Goal: Task Accomplishment & Management: Complete application form

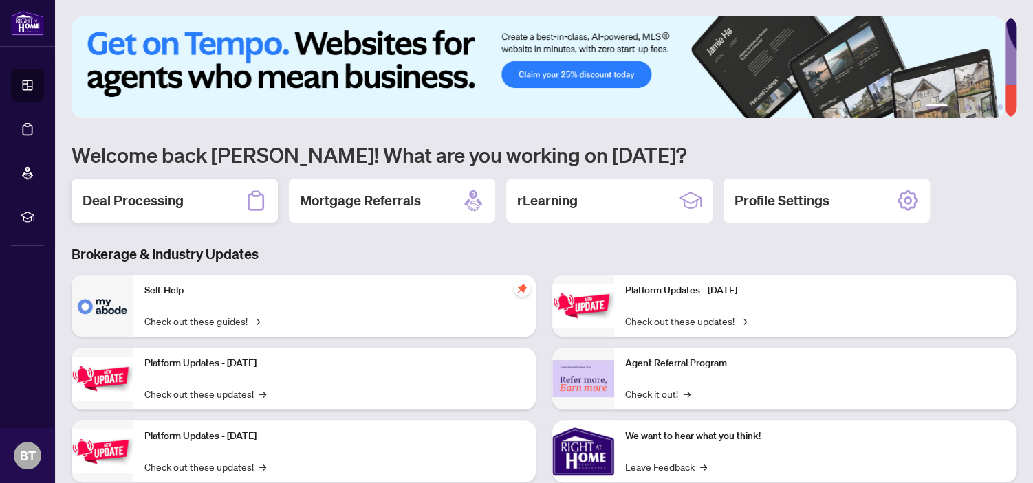
click at [160, 204] on h2 "Deal Processing" at bounding box center [133, 200] width 101 height 19
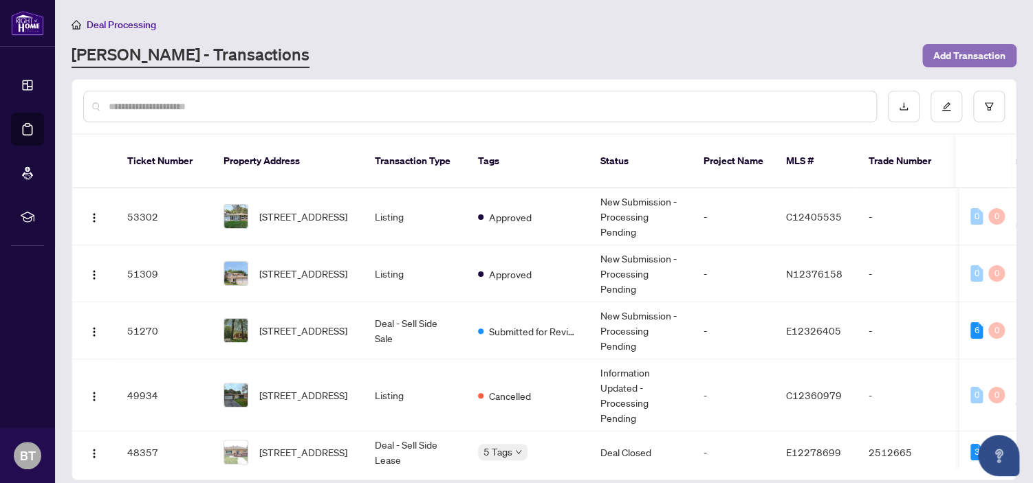
click at [952, 58] on span "Add Transaction" at bounding box center [969, 56] width 72 height 22
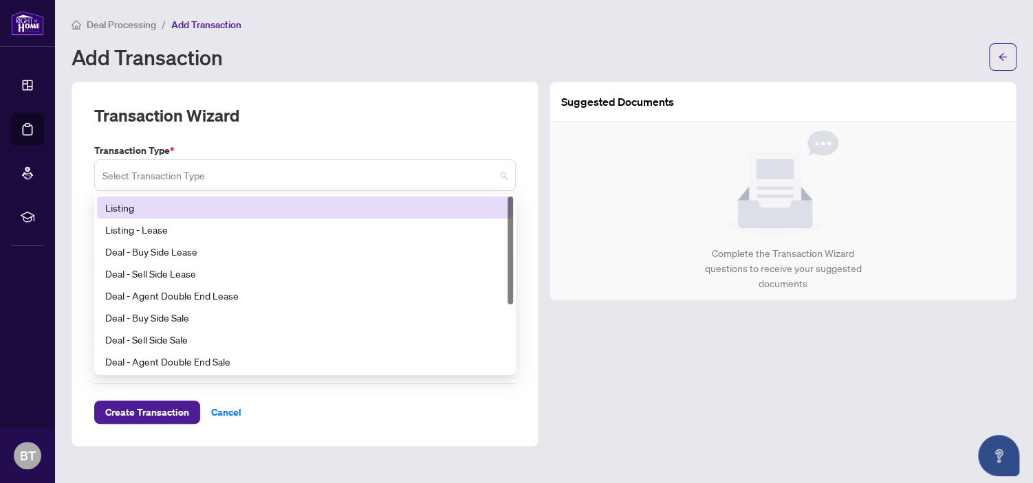
click at [504, 176] on span at bounding box center [304, 175] width 405 height 26
click at [455, 202] on div "Listing" at bounding box center [305, 207] width 400 height 15
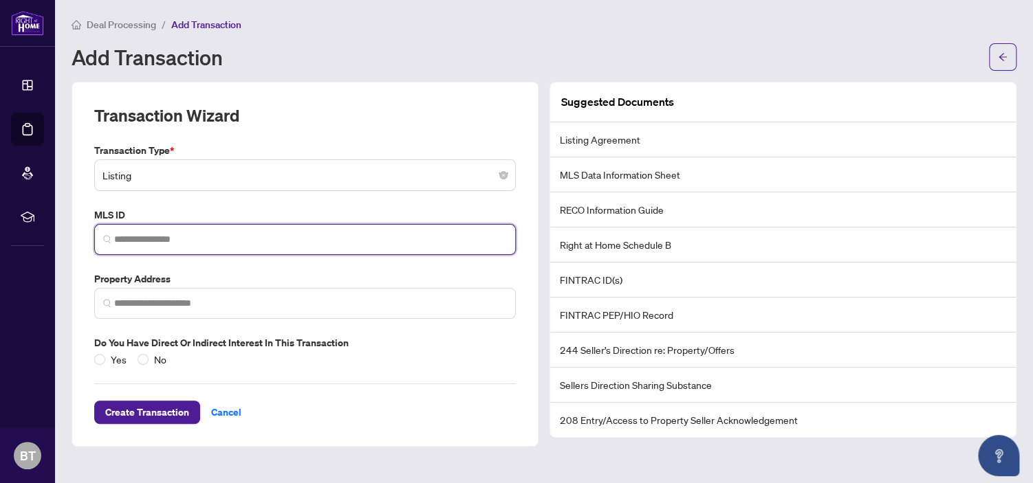
click at [148, 236] on input "search" at bounding box center [310, 239] width 393 height 14
paste input "*********"
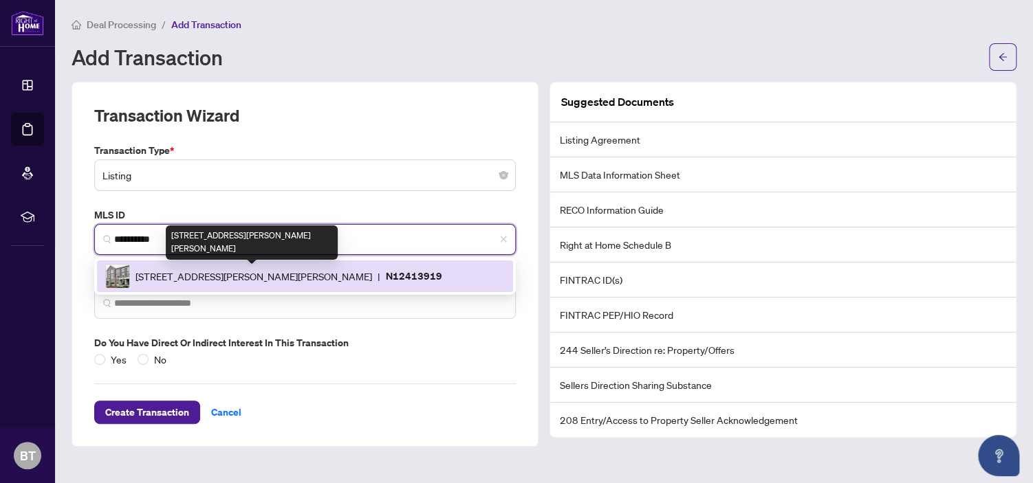
click at [179, 276] on span "[STREET_ADDRESS][PERSON_NAME][PERSON_NAME]" at bounding box center [253, 276] width 237 height 15
type input "*********"
type input "**********"
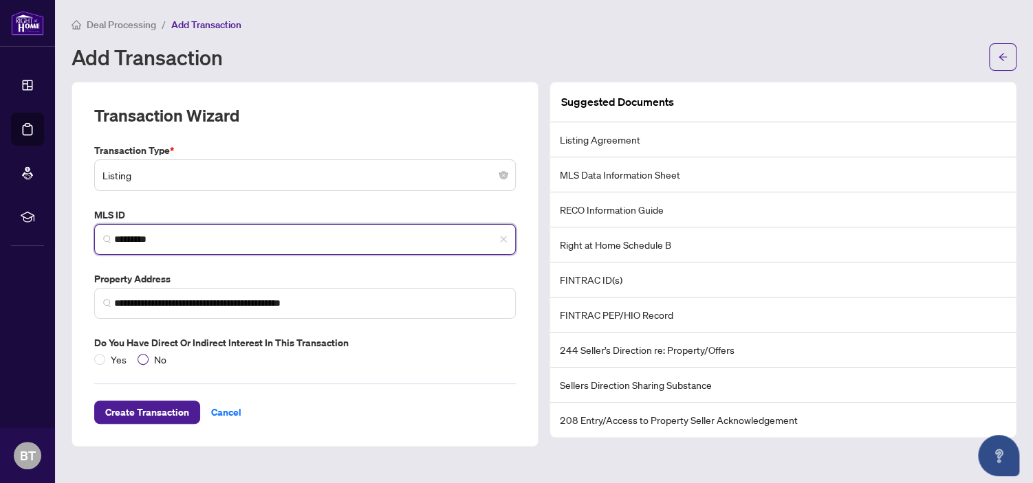
type input "*********"
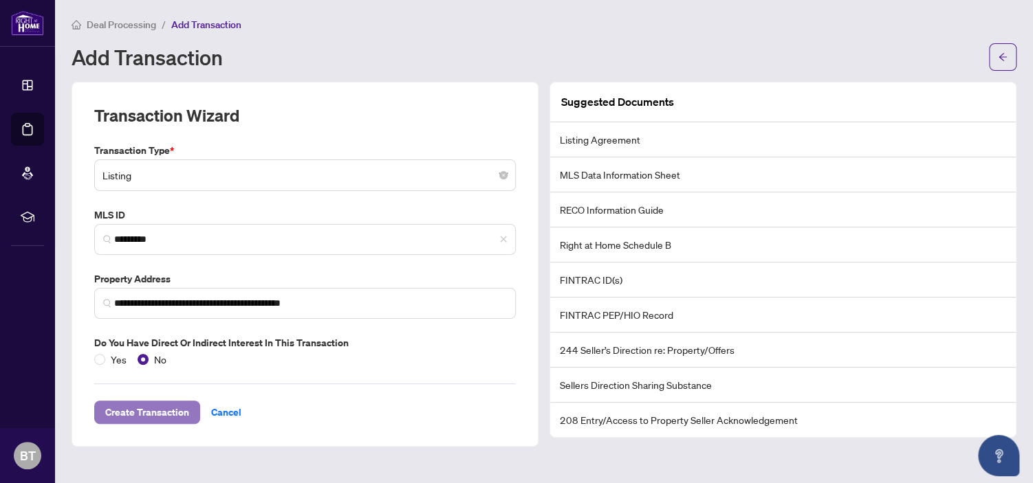
click at [160, 405] on span "Create Transaction" at bounding box center [147, 413] width 84 height 22
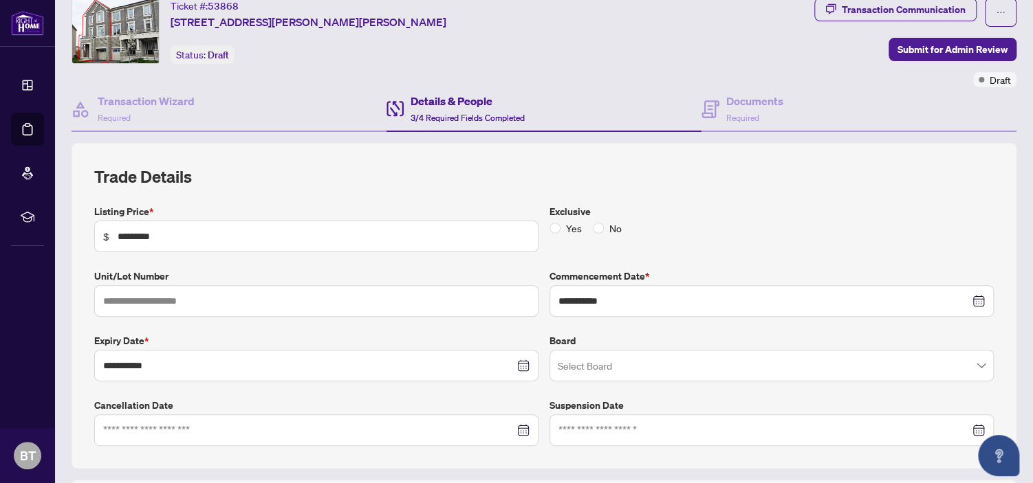
scroll to position [69, 0]
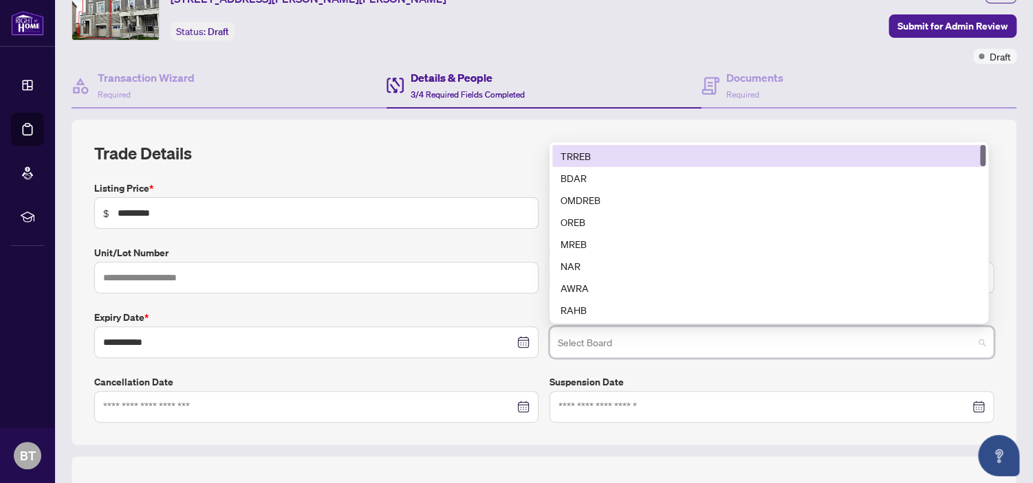
click at [659, 349] on input "search" at bounding box center [765, 344] width 415 height 30
click at [617, 149] on div "TRREB" at bounding box center [768, 156] width 417 height 15
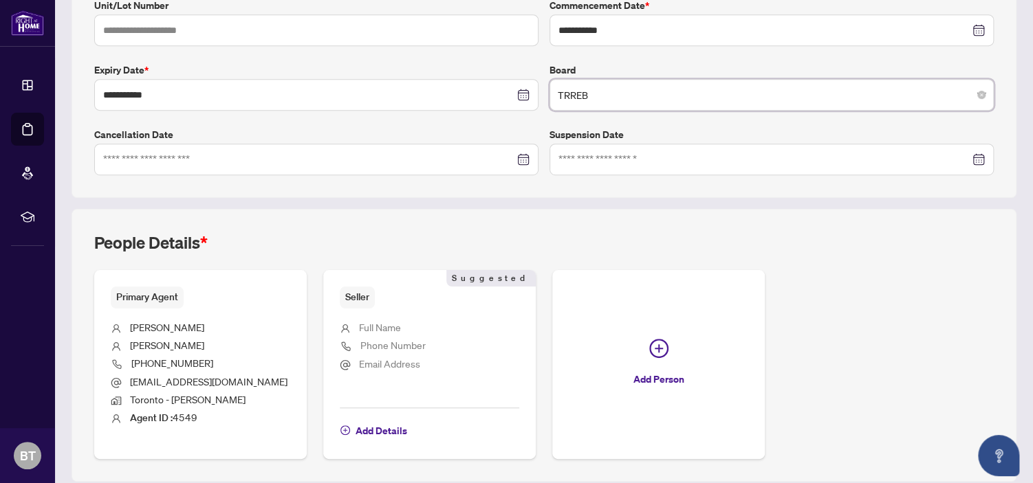
scroll to position [362, 0]
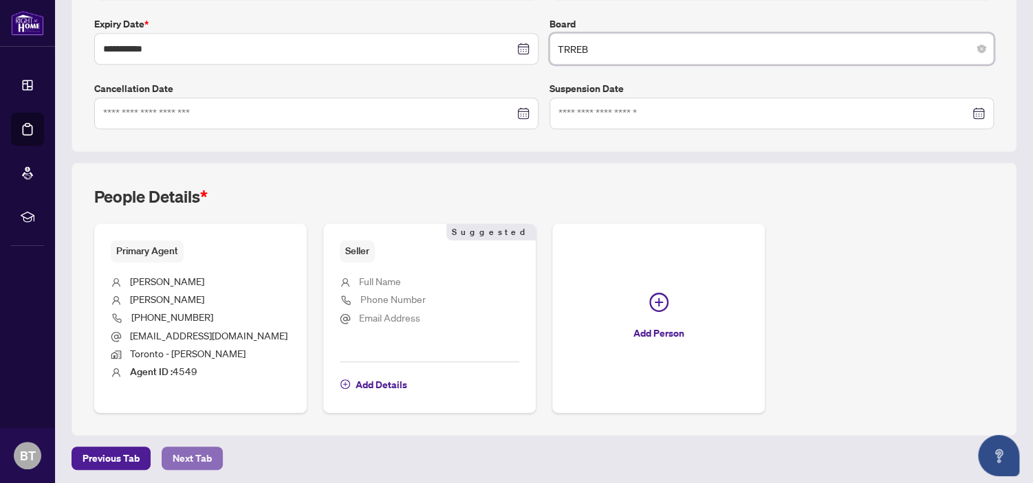
click at [204, 459] on span "Next Tab" at bounding box center [192, 459] width 39 height 22
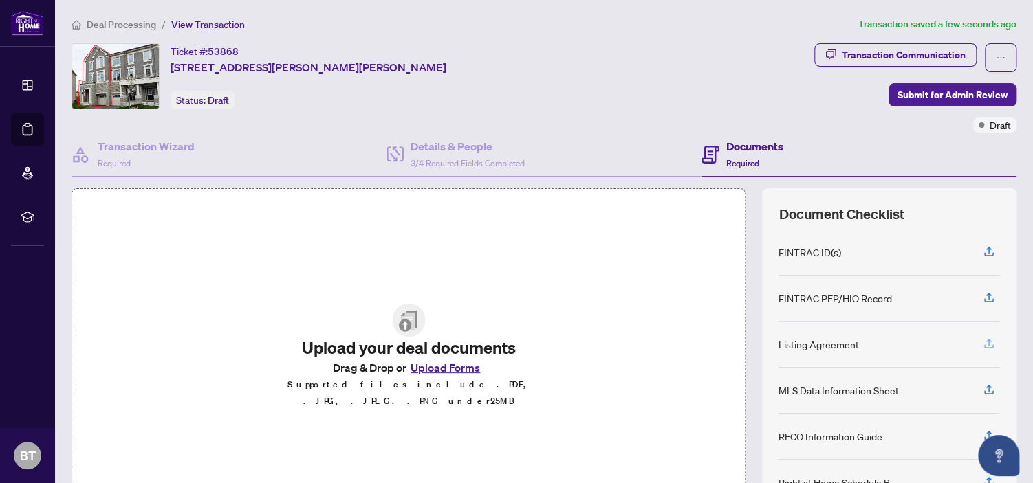
click at [983, 340] on icon "button" at bounding box center [989, 344] width 12 height 12
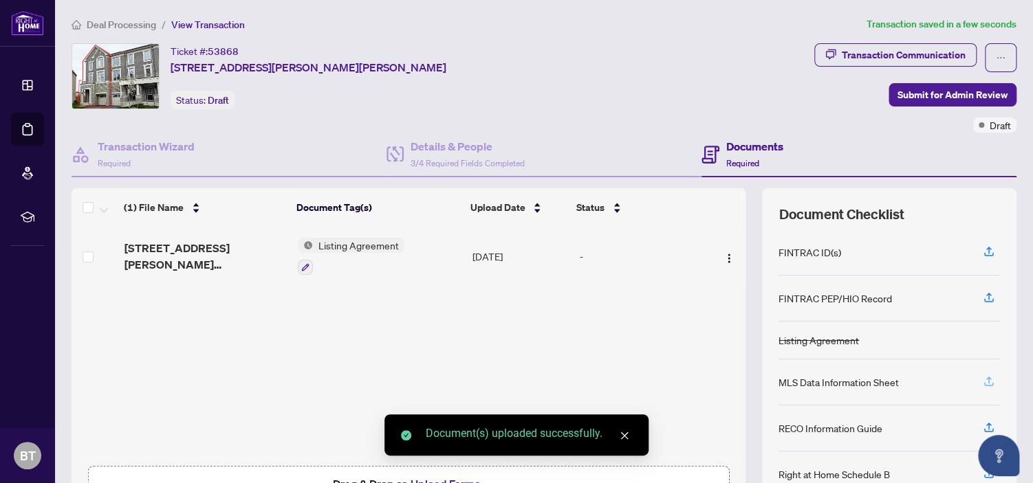
click at [986, 380] on icon "button" at bounding box center [989, 380] width 6 height 7
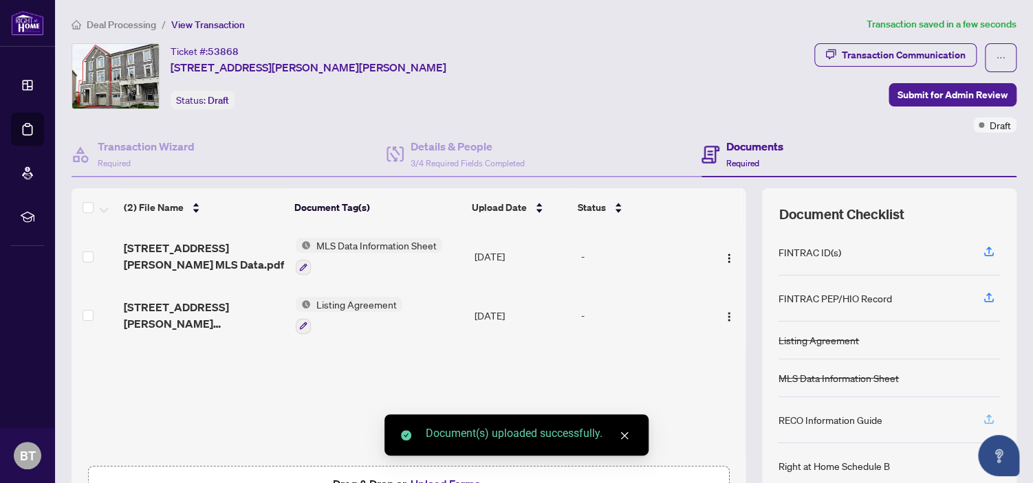
click at [983, 414] on button "button" at bounding box center [989, 419] width 22 height 23
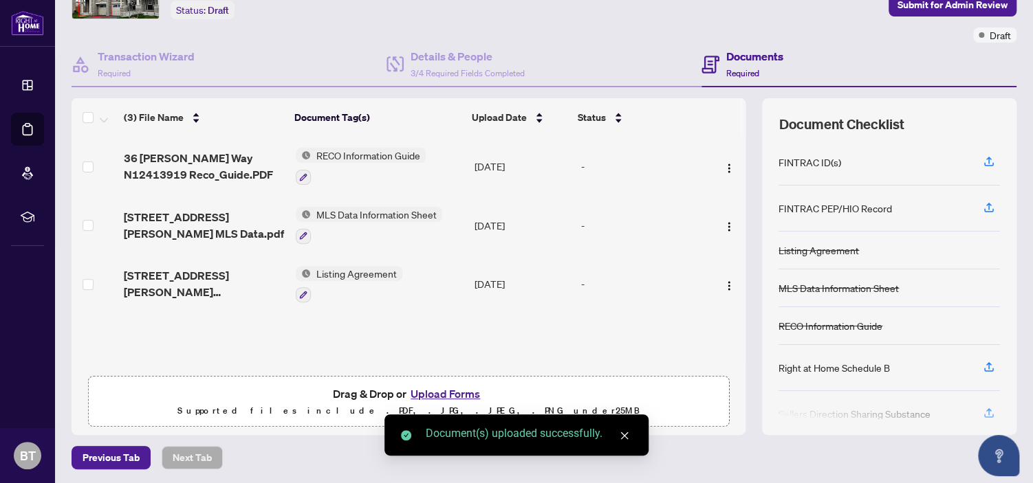
scroll to position [91, 0]
click at [983, 362] on icon "button" at bounding box center [989, 366] width 12 height 12
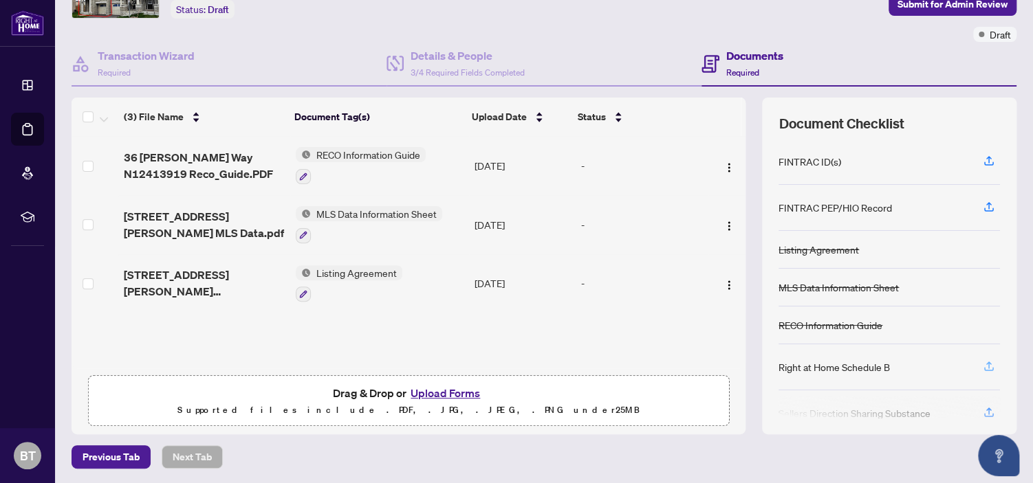
click at [983, 364] on icon "button" at bounding box center [989, 366] width 12 height 12
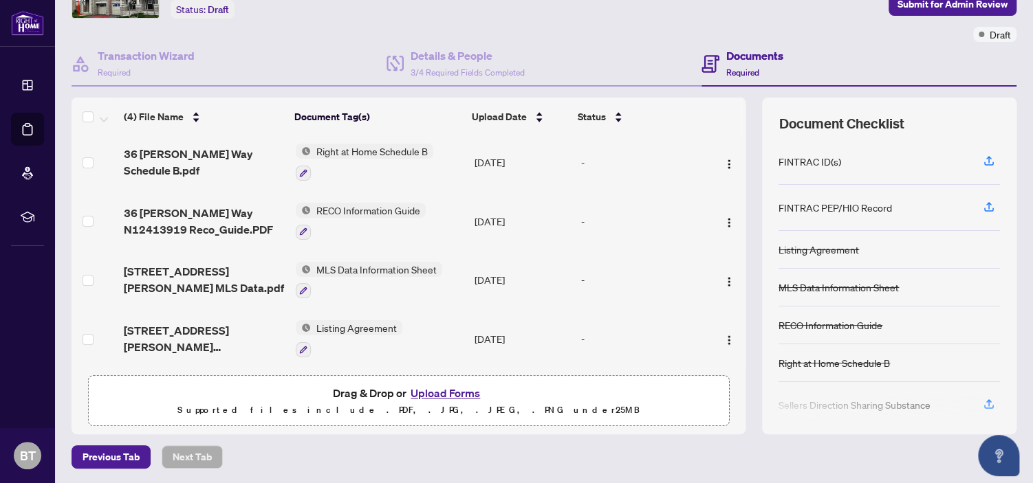
click at [427, 392] on button "Upload Forms" at bounding box center [445, 393] width 78 height 18
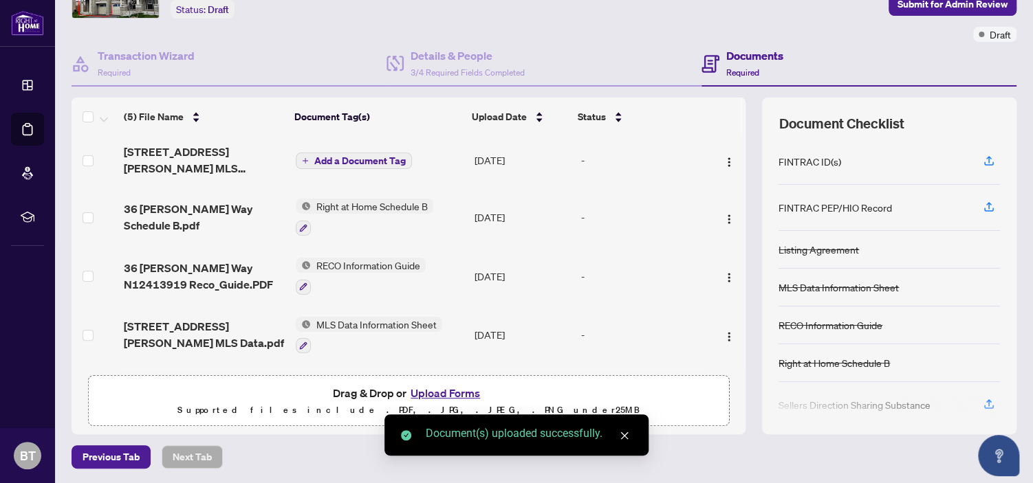
click at [340, 160] on span "Add a Document Tag" at bounding box center [359, 161] width 91 height 10
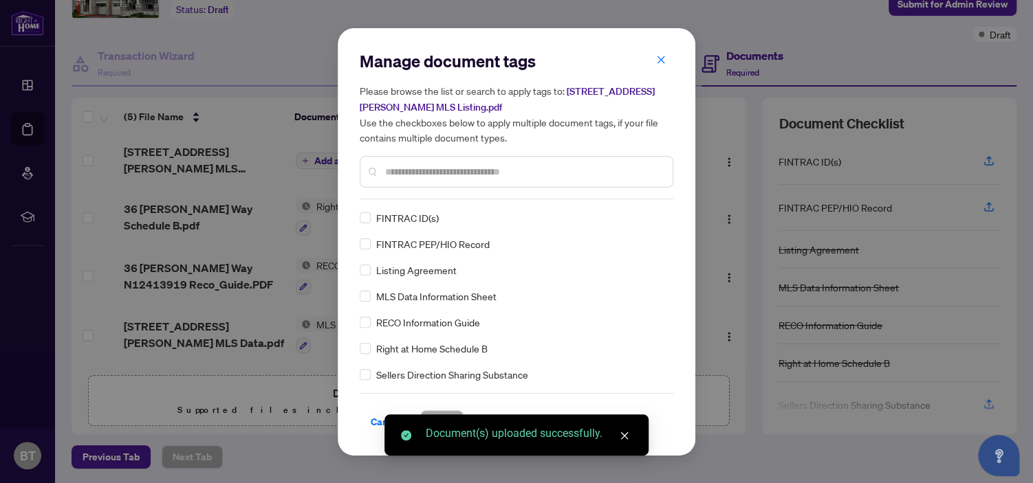
click at [414, 189] on div "Manage document tags Please browse the list or search to apply tags to: [STREET…" at bounding box center [517, 124] width 314 height 149
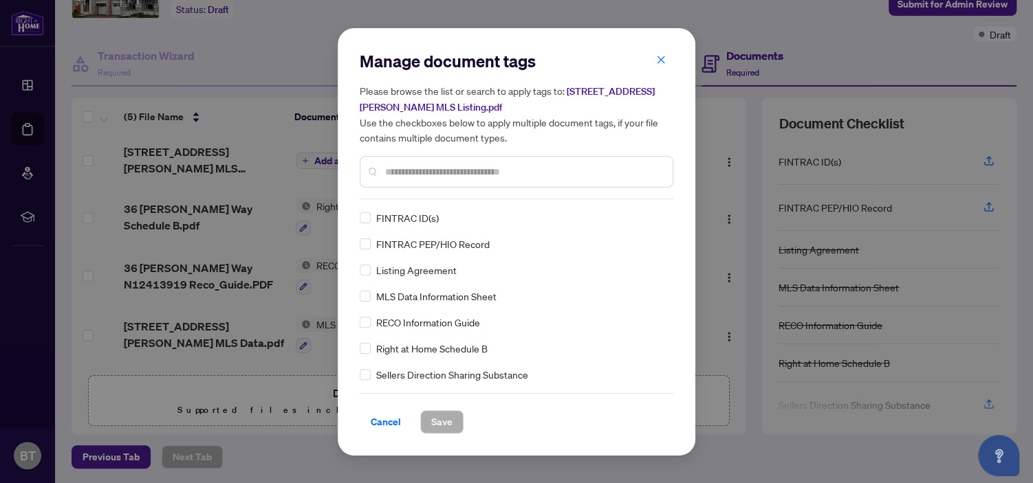
click at [409, 169] on input "text" at bounding box center [523, 171] width 276 height 15
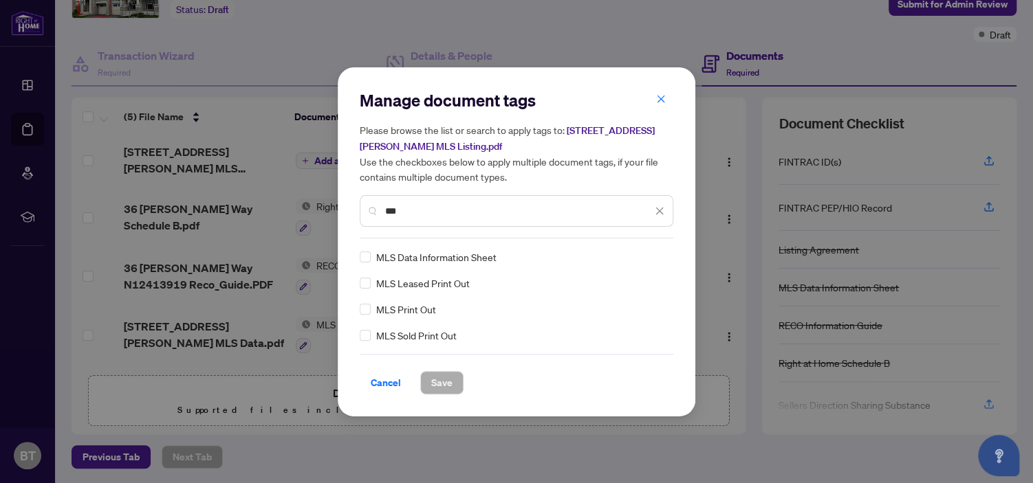
type input "***"
click at [444, 377] on span "Save" at bounding box center [441, 383] width 21 height 22
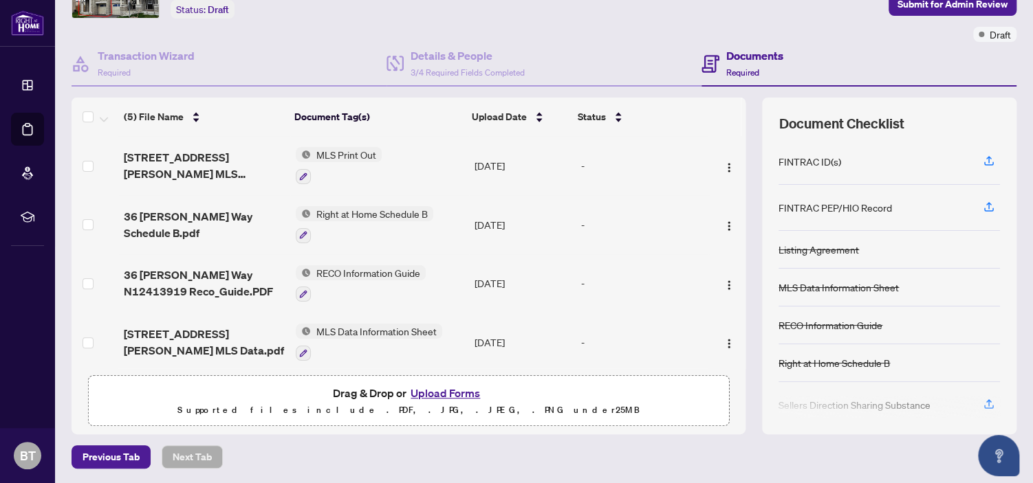
scroll to position [0, 0]
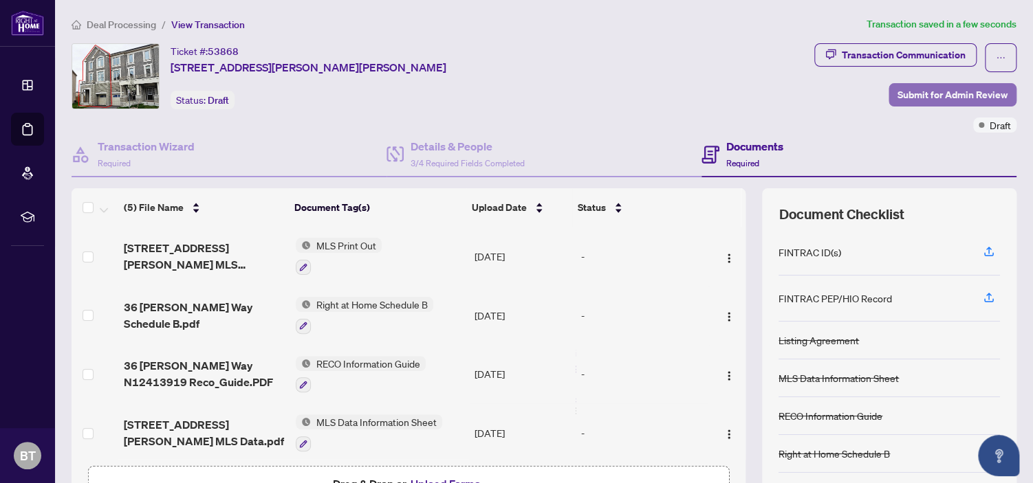
click at [919, 94] on span "Submit for Admin Review" at bounding box center [952, 95] width 110 height 22
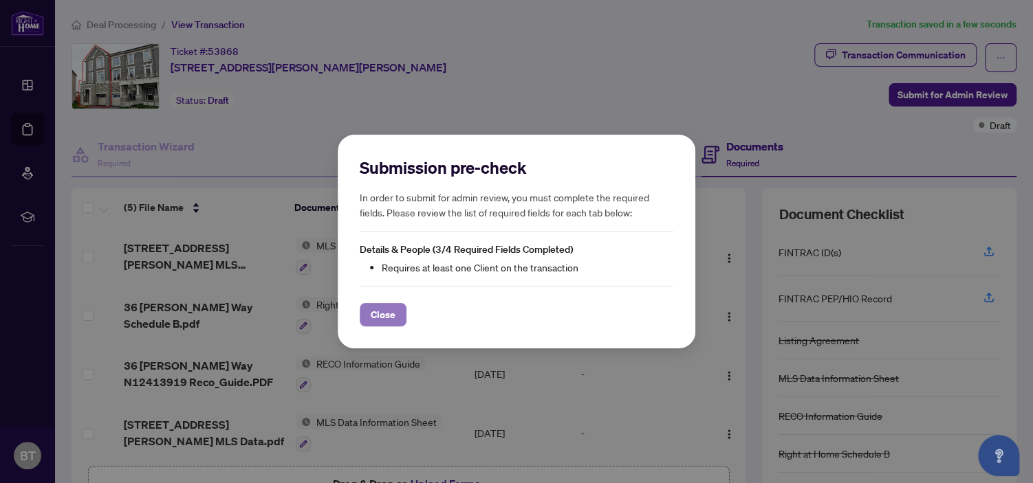
click at [389, 314] on span "Close" at bounding box center [383, 315] width 25 height 22
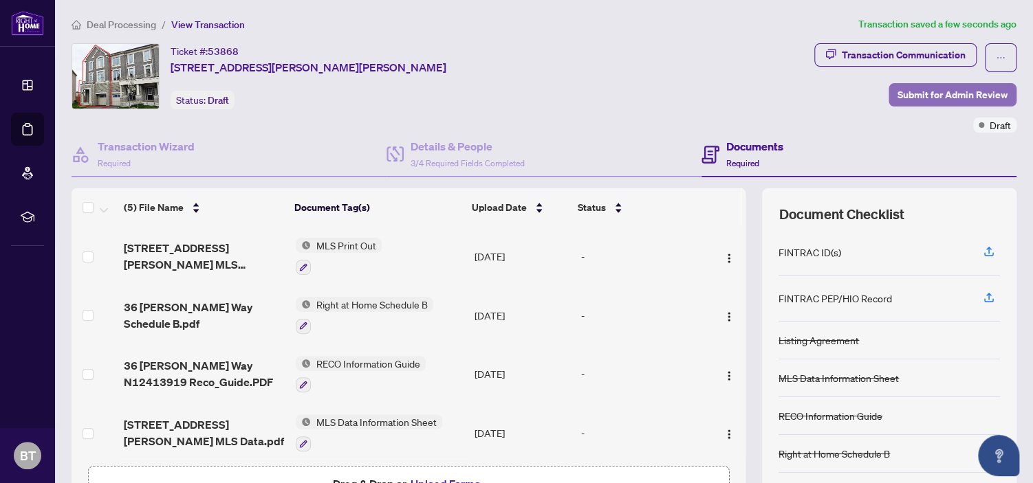
click at [901, 90] on span "Submit for Admin Review" at bounding box center [952, 95] width 110 height 22
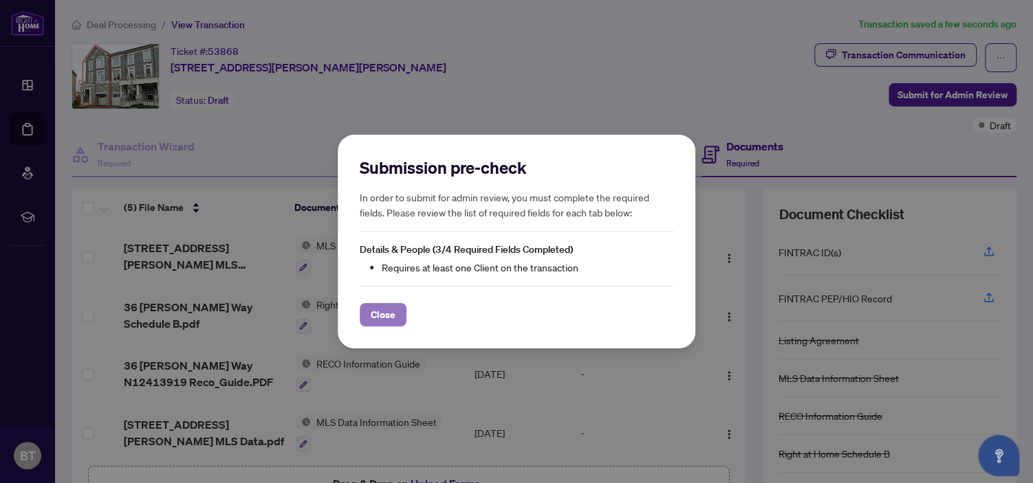
click at [380, 314] on span "Close" at bounding box center [383, 315] width 25 height 22
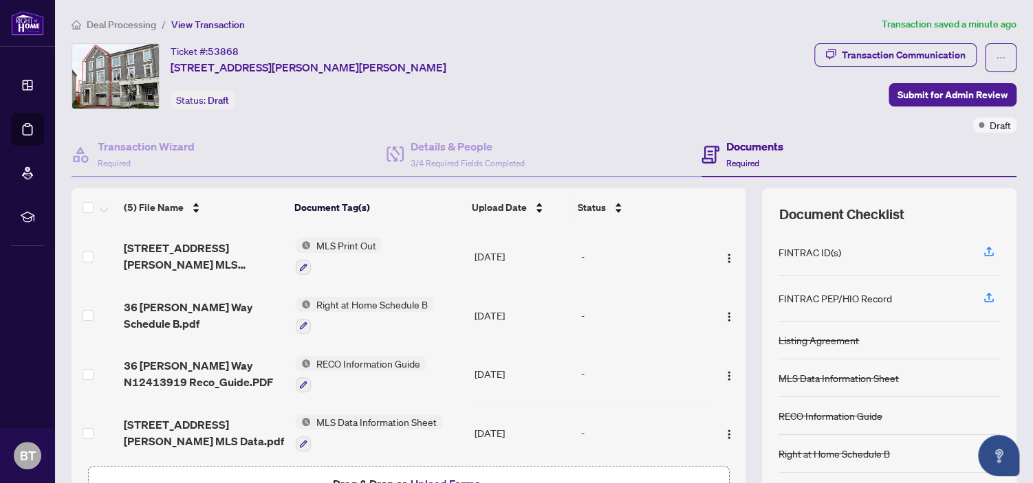
click at [130, 24] on span "Deal Processing" at bounding box center [121, 25] width 69 height 12
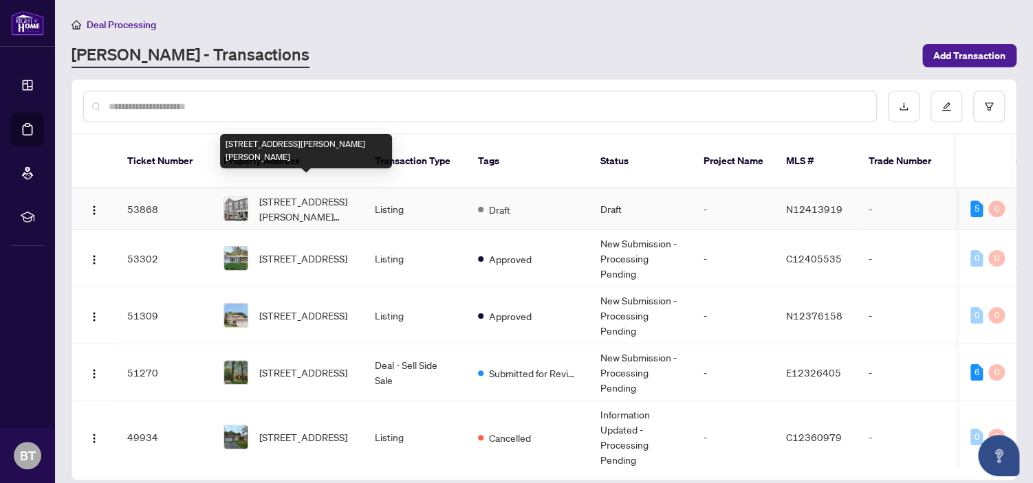
click at [307, 194] on span "[STREET_ADDRESS][PERSON_NAME][PERSON_NAME]" at bounding box center [306, 209] width 94 height 30
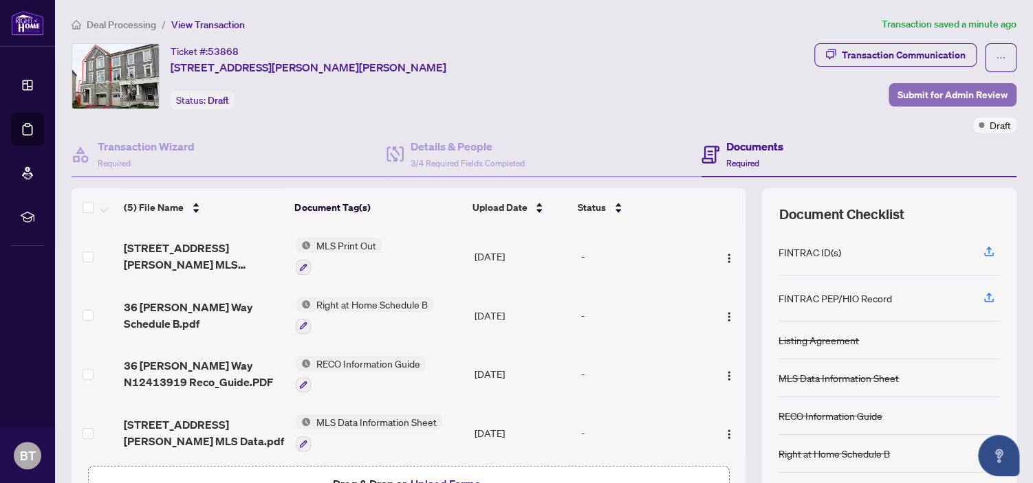
click at [923, 98] on span "Submit for Admin Review" at bounding box center [952, 95] width 110 height 22
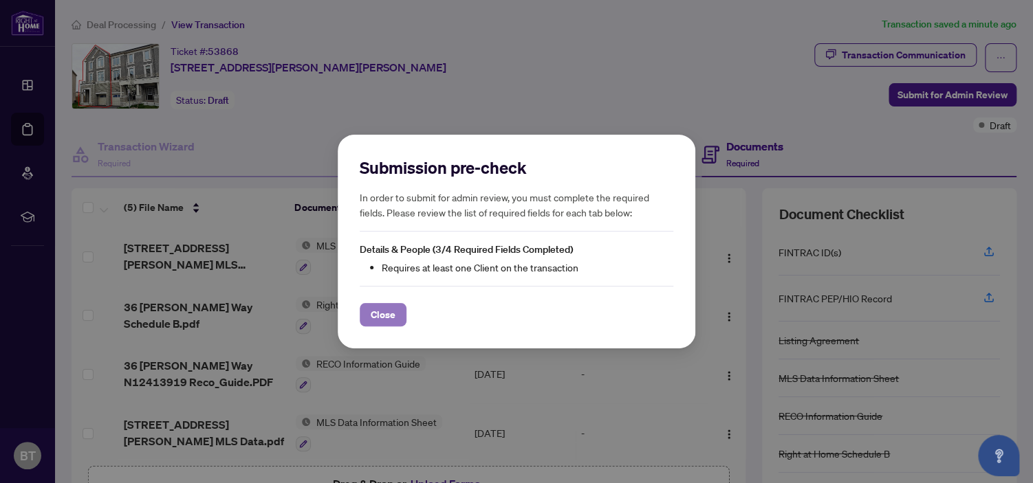
click at [388, 319] on span "Close" at bounding box center [383, 315] width 25 height 22
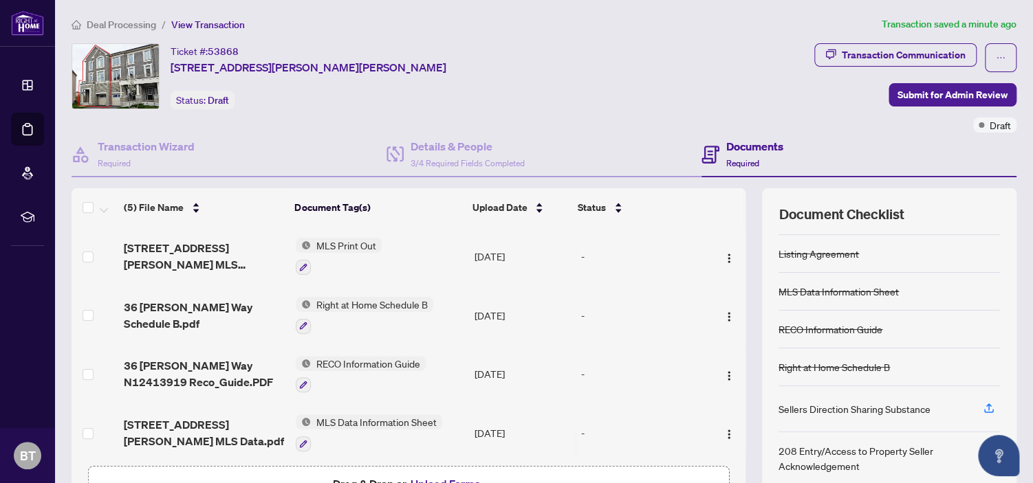
scroll to position [111, 0]
